Goal: Use online tool/utility

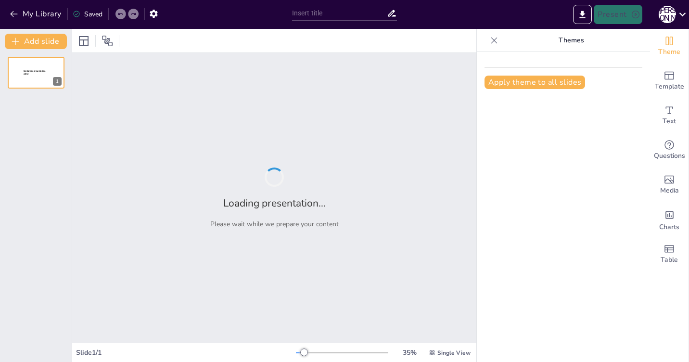
type input "Космические катастрофы: угрозы и их причины для Земли"
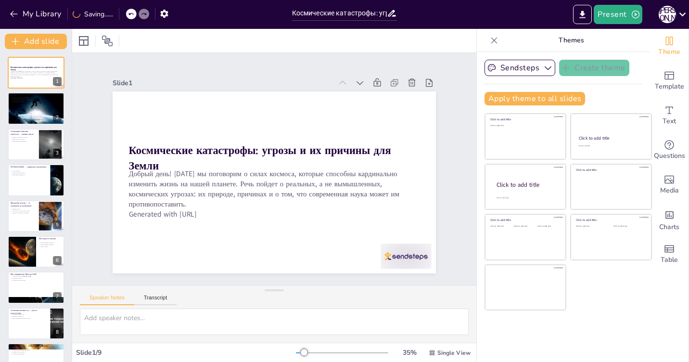
click at [35, 91] on div "Космические катастрофы: угрозы и их причины для Земли Добрый день! [DATE] мы по…" at bounding box center [36, 216] width 72 height 318
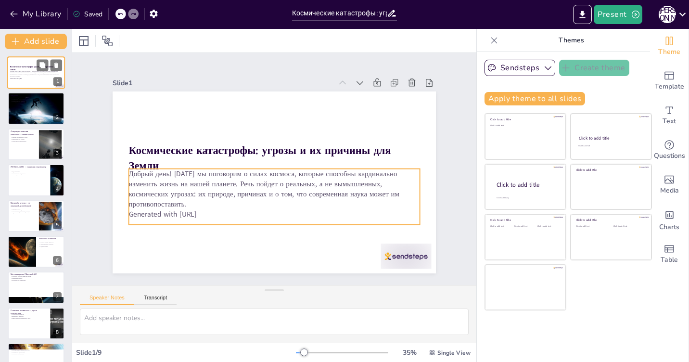
click at [36, 74] on p "Добрый день! [DATE] мы поговорим о силах космоса, которые способны кардинально …" at bounding box center [36, 73] width 52 height 7
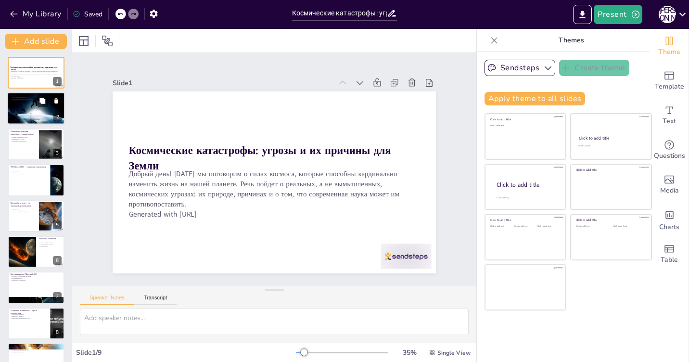
click at [37, 113] on div at bounding box center [36, 108] width 58 height 33
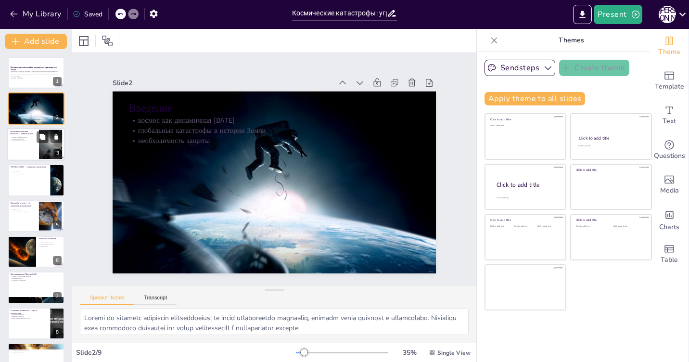
click at [34, 145] on div at bounding box center [36, 144] width 58 height 33
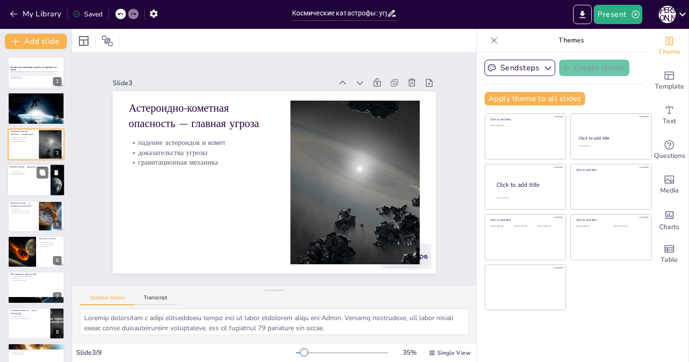
click at [34, 170] on p "роль Юпитера" at bounding box center [29, 171] width 38 height 2
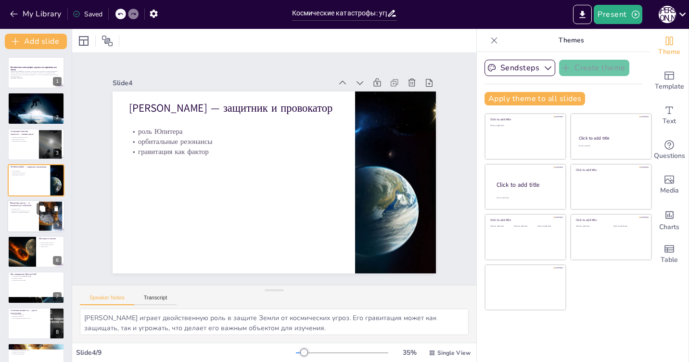
click at [30, 207] on div "Масштабы угрозы — от локальной до глобальной" at bounding box center [23, 204] width 26 height 6
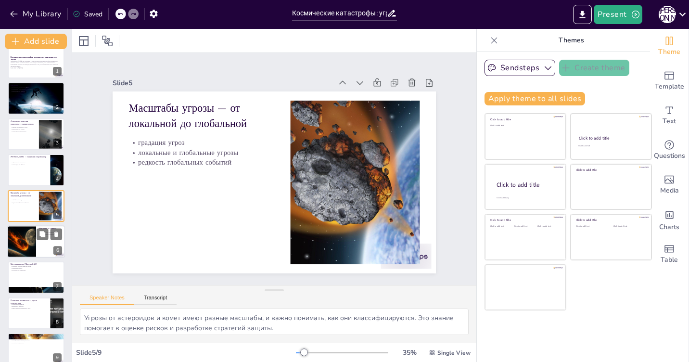
click at [30, 236] on div at bounding box center [21, 241] width 49 height 33
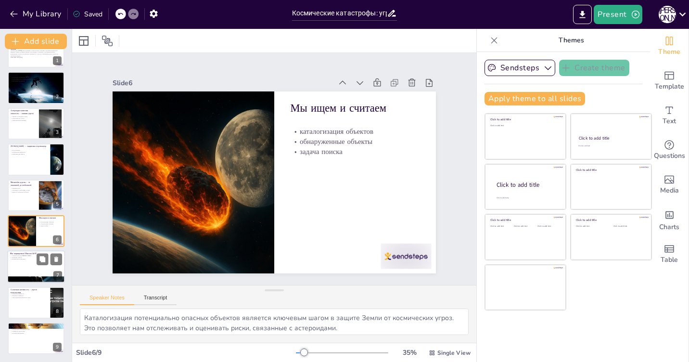
click at [25, 271] on div at bounding box center [36, 267] width 58 height 33
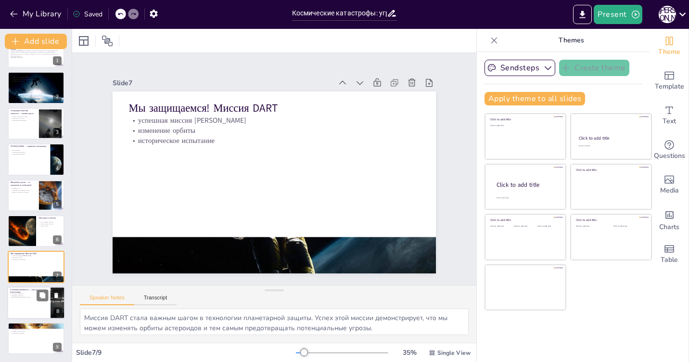
click at [20, 313] on div at bounding box center [36, 302] width 58 height 33
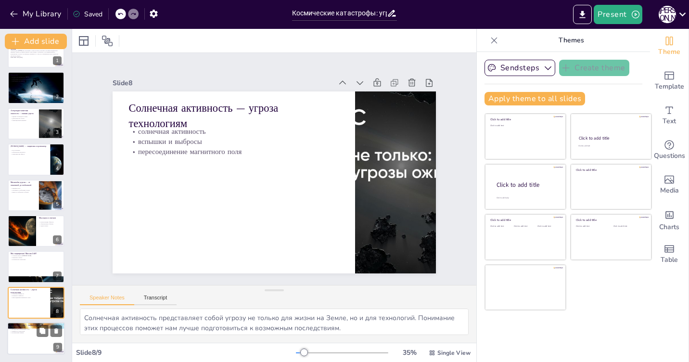
click at [22, 343] on div at bounding box center [36, 338] width 58 height 33
type textarea "Геомагнитные бури могут иметь серьезные последствия для технологий и инфраструк…"
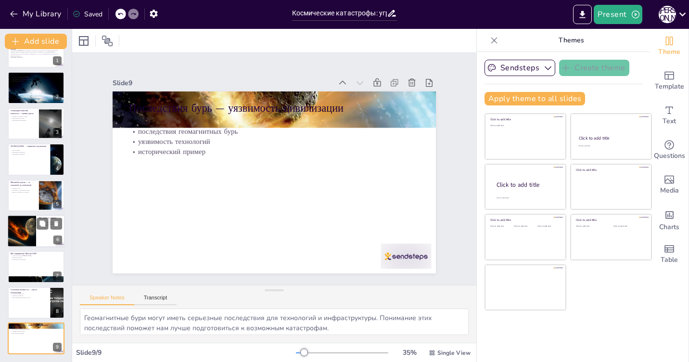
scroll to position [0, 0]
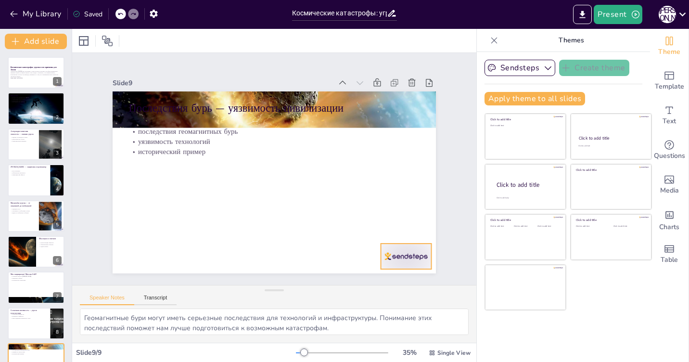
click at [389, 273] on div at bounding box center [372, 292] width 56 height 39
click at [41, 75] on p "Добрый день! [DATE] мы поговорим о силах космоса, которые способны кардинально …" at bounding box center [36, 73] width 52 height 7
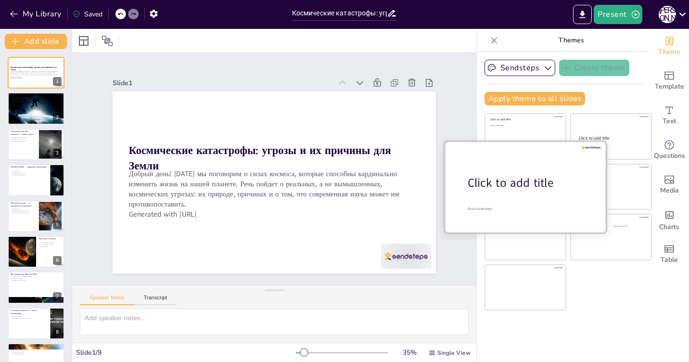
click at [522, 201] on div at bounding box center [526, 186] width 162 height 91
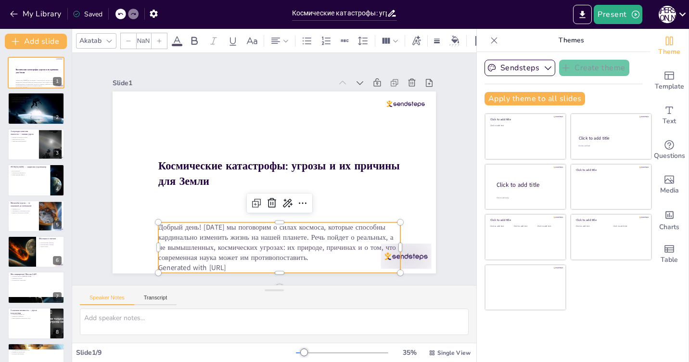
type input "32"
click at [260, 235] on p "Добрый день! [DATE] мы поговорим о силах космоса, которые способны кардинально …" at bounding box center [271, 242] width 245 height 65
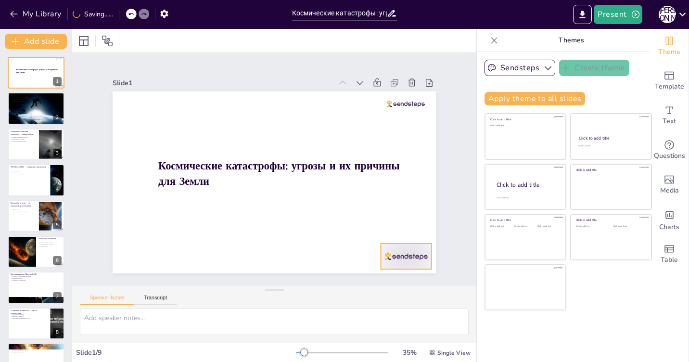
drag, startPoint x: 385, startPoint y: 248, endPoint x: 368, endPoint y: 246, distance: 16.9
click at [368, 246] on div at bounding box center [272, 182] width 341 height 215
